Goal: Navigation & Orientation: Find specific page/section

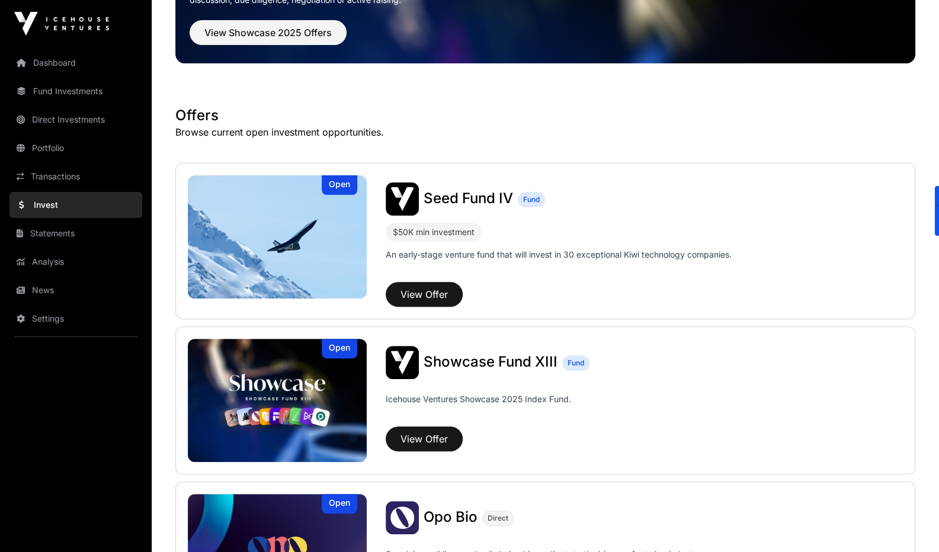
scroll to position [134, 0]
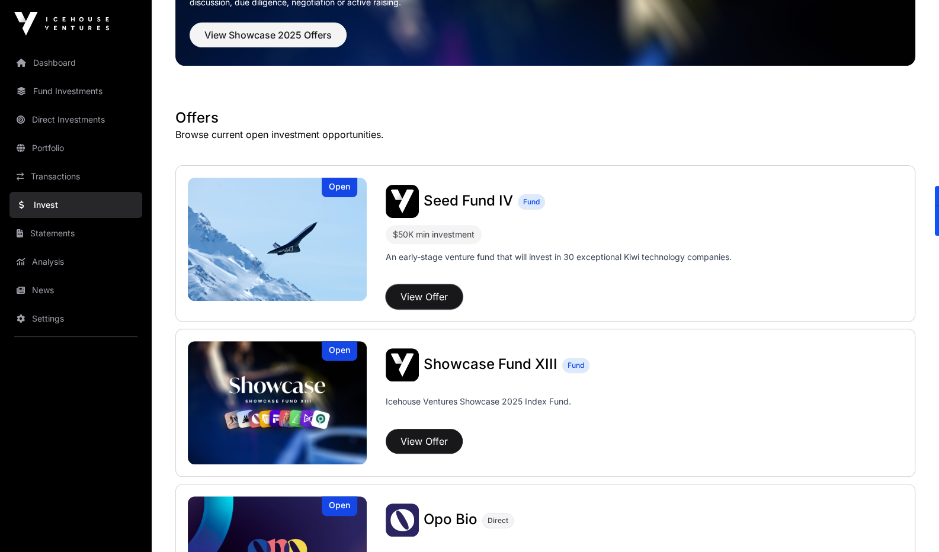
click at [442, 294] on button "View Offer" at bounding box center [424, 296] width 77 height 25
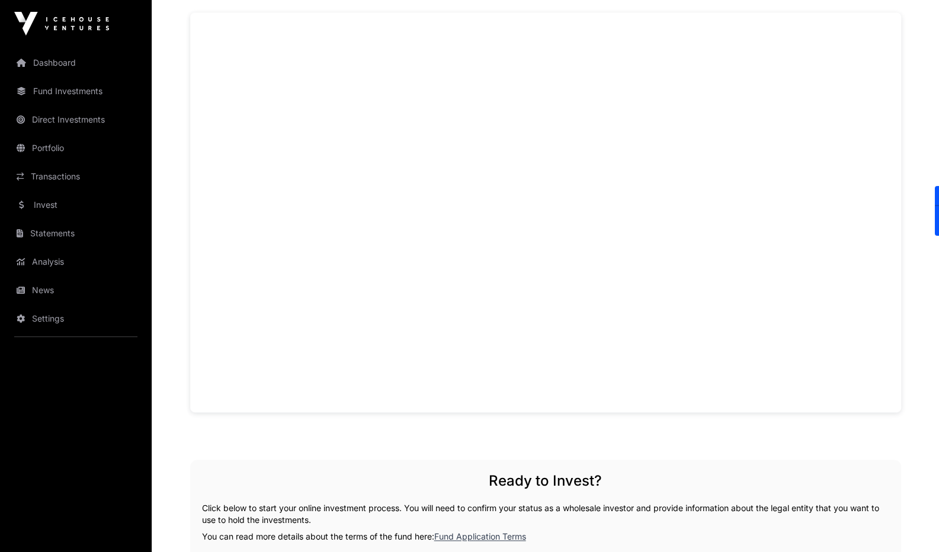
scroll to position [844, 0]
click at [50, 71] on link "Dashboard" at bounding box center [75, 63] width 133 height 26
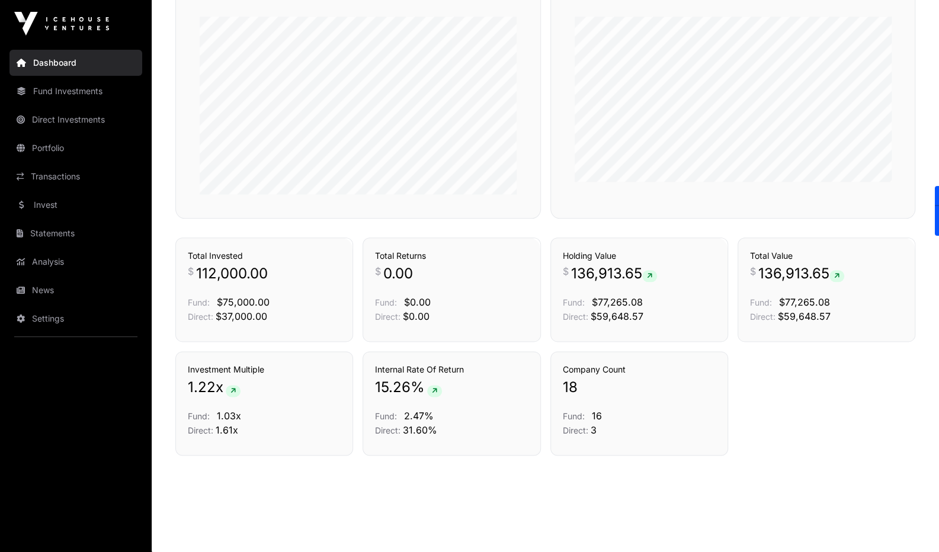
scroll to position [740, 0]
click at [87, 110] on link "Direct Investments" at bounding box center [75, 120] width 133 height 26
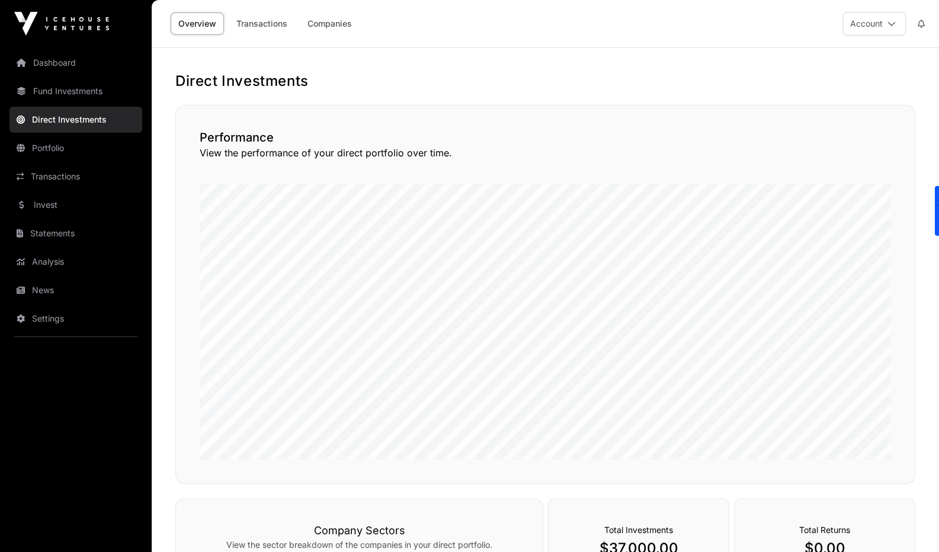
click at [326, 18] on link "Companies" at bounding box center [330, 23] width 60 height 23
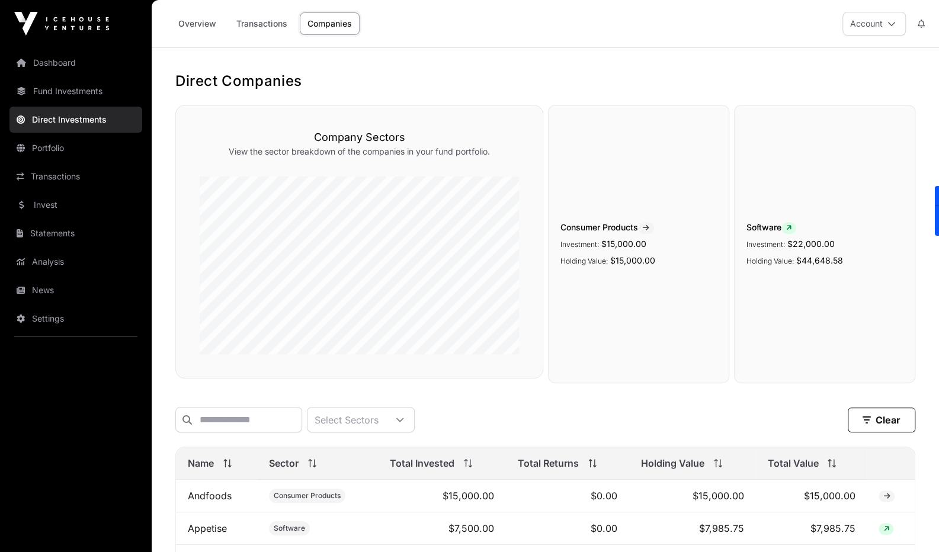
scroll to position [131, 0]
